Goal: Task Accomplishment & Management: Complete application form

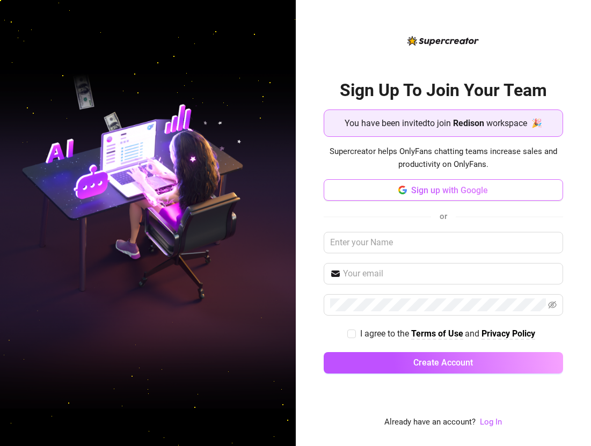
click at [422, 183] on button "Sign up with Google" at bounding box center [442, 189] width 239 height 21
click at [417, 254] on div "Sign up with Google or I agree to the Terms of Use and Privacy Policy Create Ac…" at bounding box center [442, 281] width 239 height 204
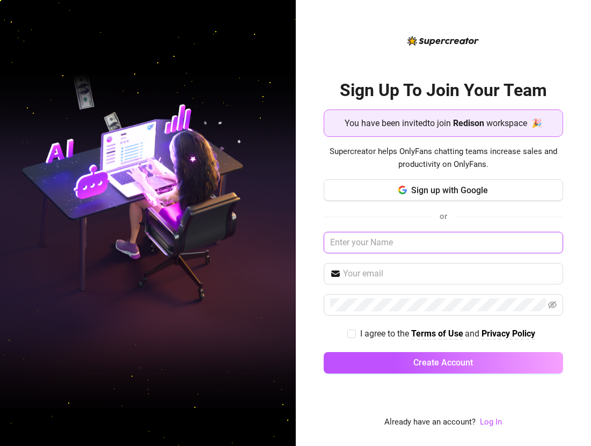
click at [417, 246] on input "text" at bounding box center [442, 242] width 239 height 21
paste input "redison.anna@gmail.com"
click at [471, 235] on input "redison.anna@gmail.com" at bounding box center [442, 242] width 239 height 21
click at [450, 242] on input "redison.anna@gmail.com" at bounding box center [442, 242] width 239 height 21
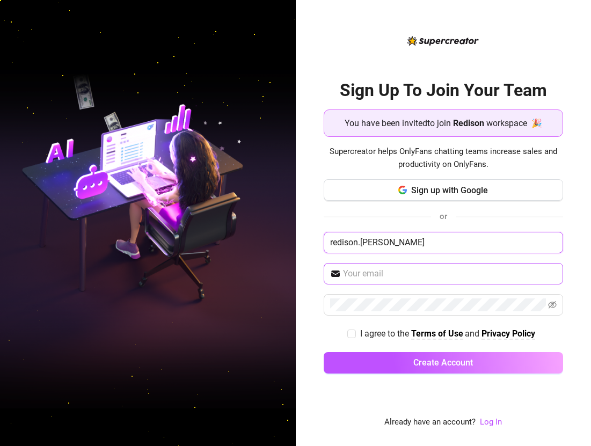
type input "redison.anna"
click at [373, 275] on input "text" at bounding box center [449, 273] width 213 height 13
paste input "redison.anna@gmail.com"
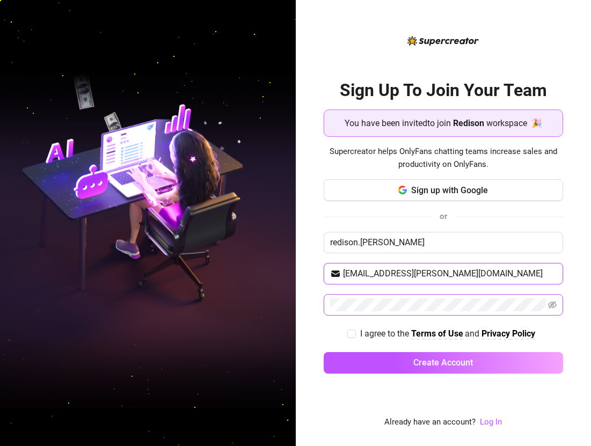
type input "redison.anna@gmail.com"
click at [377, 294] on span at bounding box center [442, 304] width 239 height 21
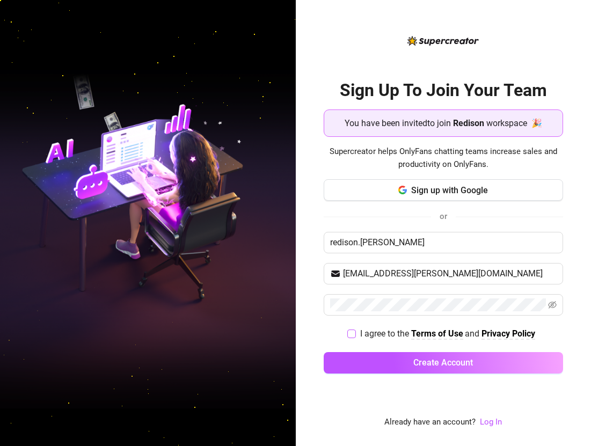
click at [349, 336] on input "I agree to the Terms of Use and Privacy Policy" at bounding box center [351, 333] width 8 height 8
checkbox input "true"
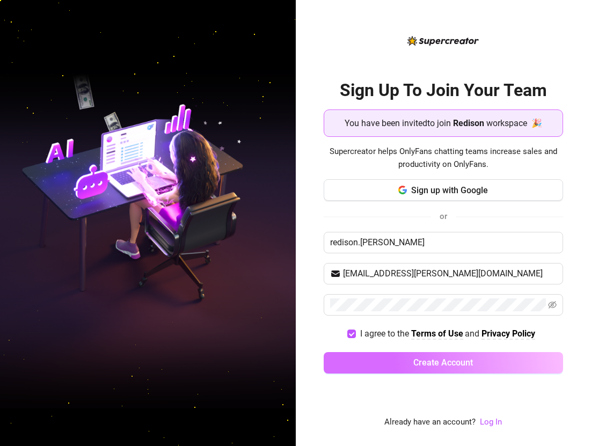
click at [394, 361] on button "Create Account" at bounding box center [442, 362] width 239 height 21
